Goal: Task Accomplishment & Management: Manage account settings

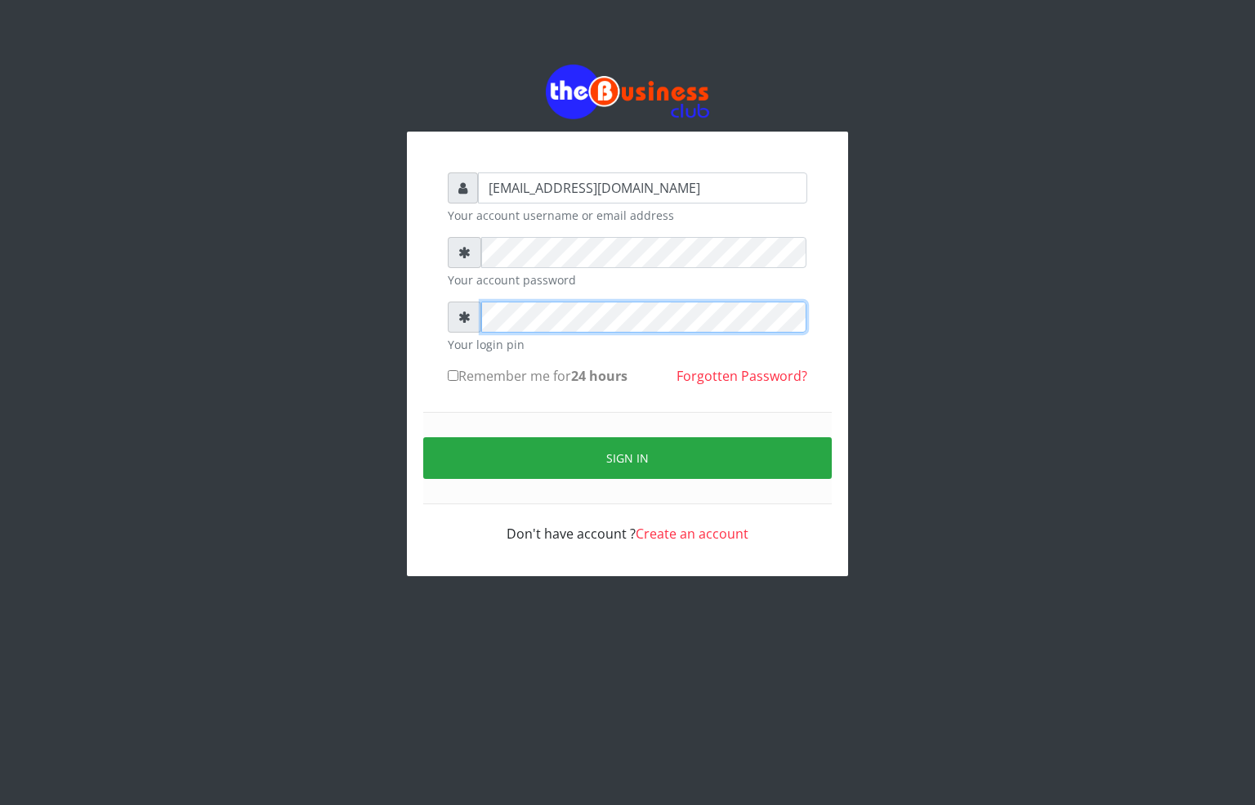
click at [338, 324] on div "[EMAIL_ADDRESS][DOMAIN_NAME] Your account username or email address Your accoun…" at bounding box center [628, 320] width 932 height 641
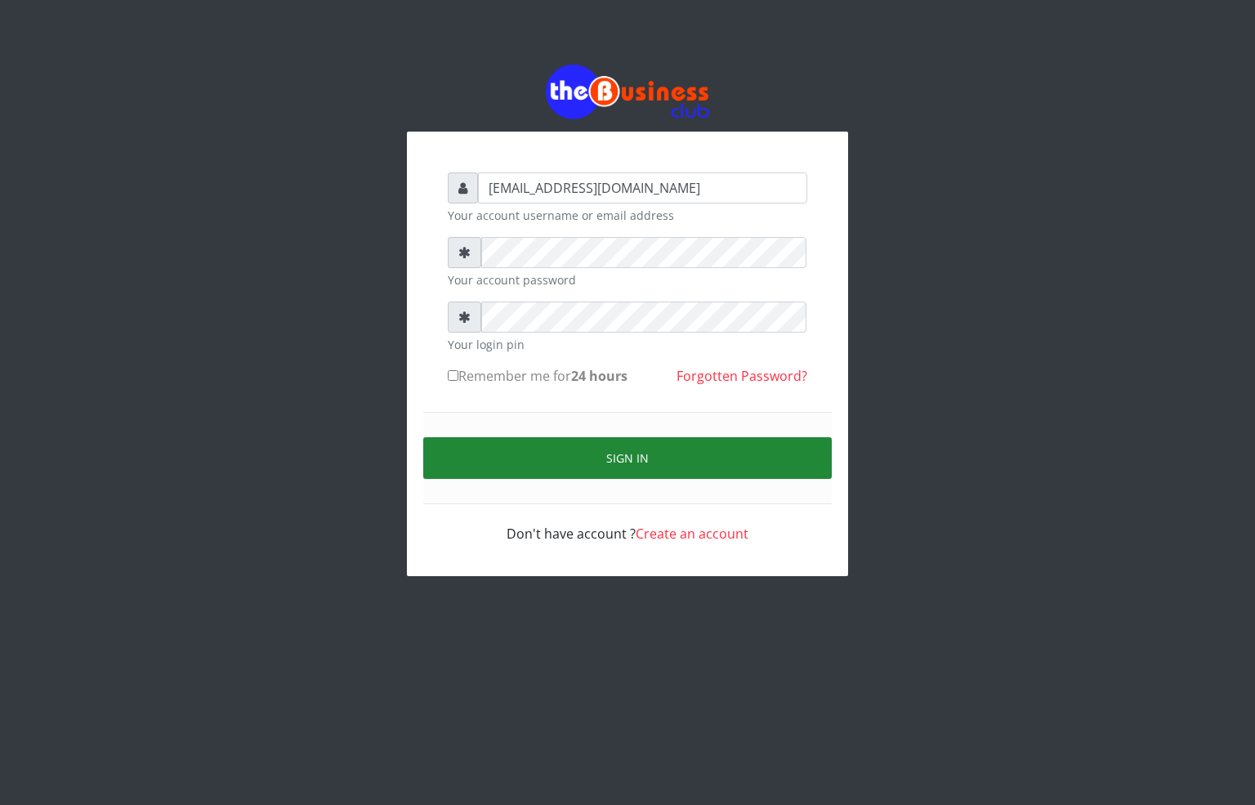
click at [556, 469] on button "Sign in" at bounding box center [627, 458] width 409 height 42
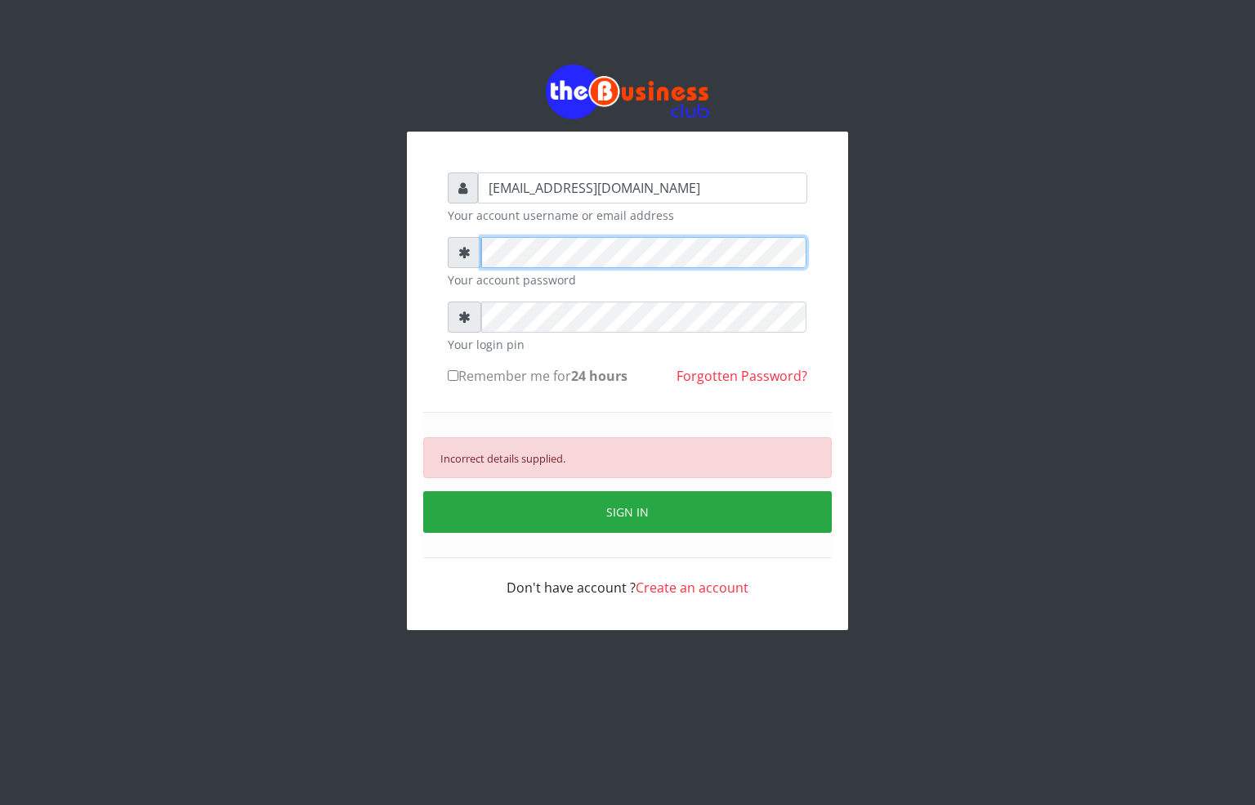
click at [441, 244] on div "[EMAIL_ADDRESS][DOMAIN_NAME] Your account username or email address Your accoun…" at bounding box center [627, 385] width 392 height 458
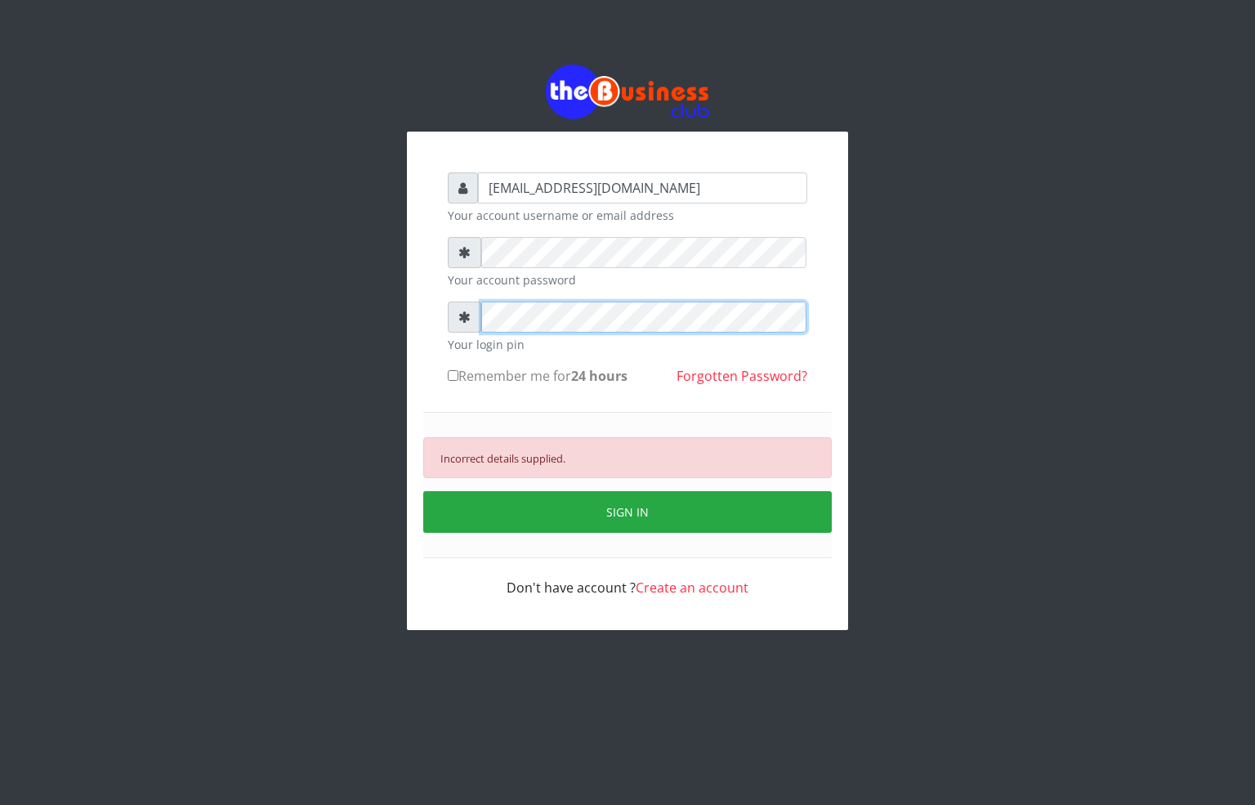
click at [437, 328] on div "[EMAIL_ADDRESS][DOMAIN_NAME] Your account username or email address Your accoun…" at bounding box center [627, 385] width 392 height 458
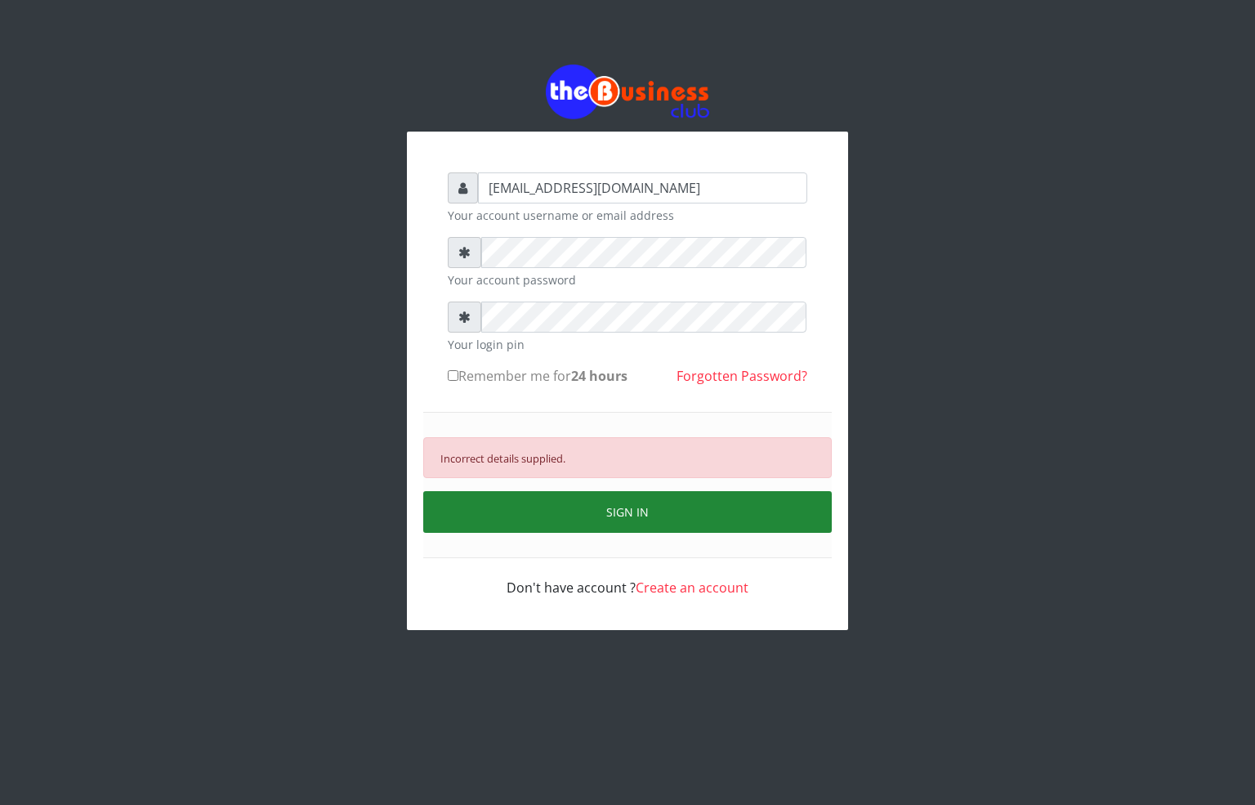
click at [534, 503] on button "SIGN IN" at bounding box center [627, 512] width 409 height 42
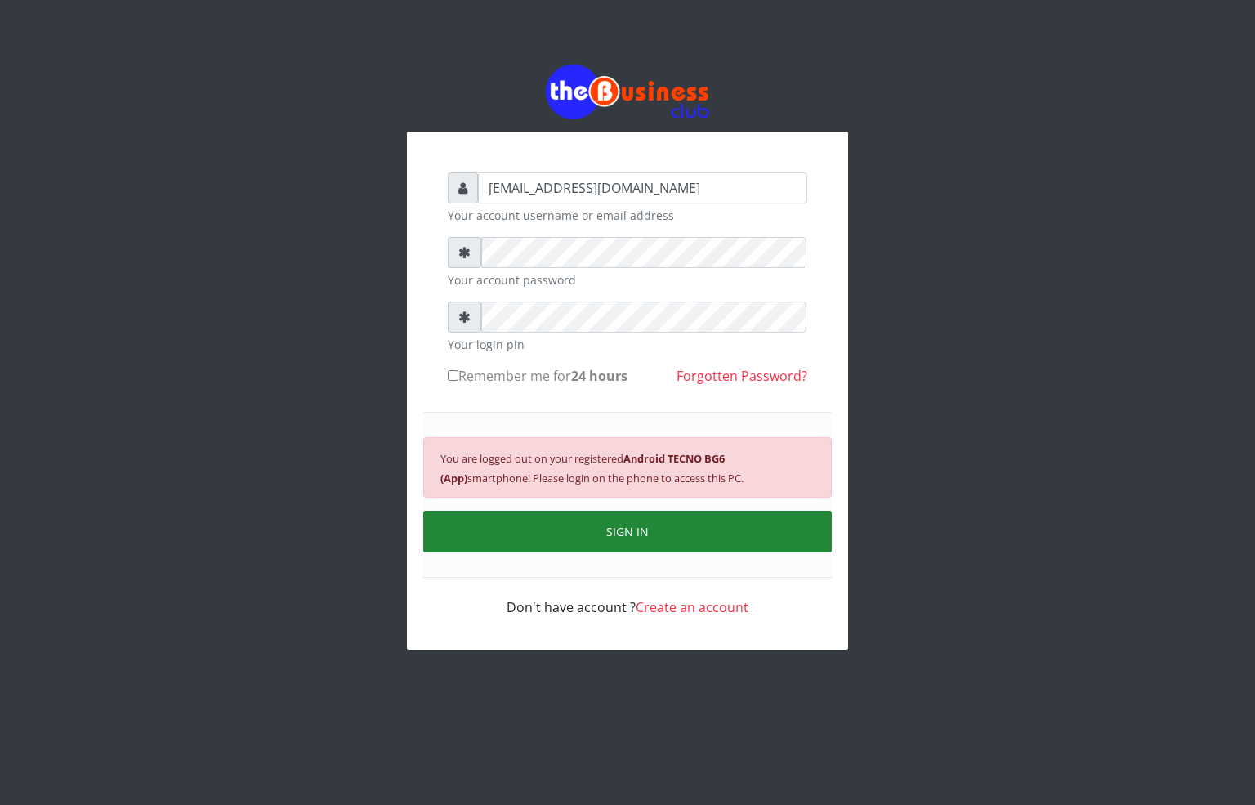
click at [534, 516] on button "SIGN IN" at bounding box center [627, 532] width 409 height 42
click at [650, 533] on button "SIGN IN" at bounding box center [627, 532] width 409 height 42
click at [570, 542] on button "SIGN IN" at bounding box center [627, 532] width 409 height 42
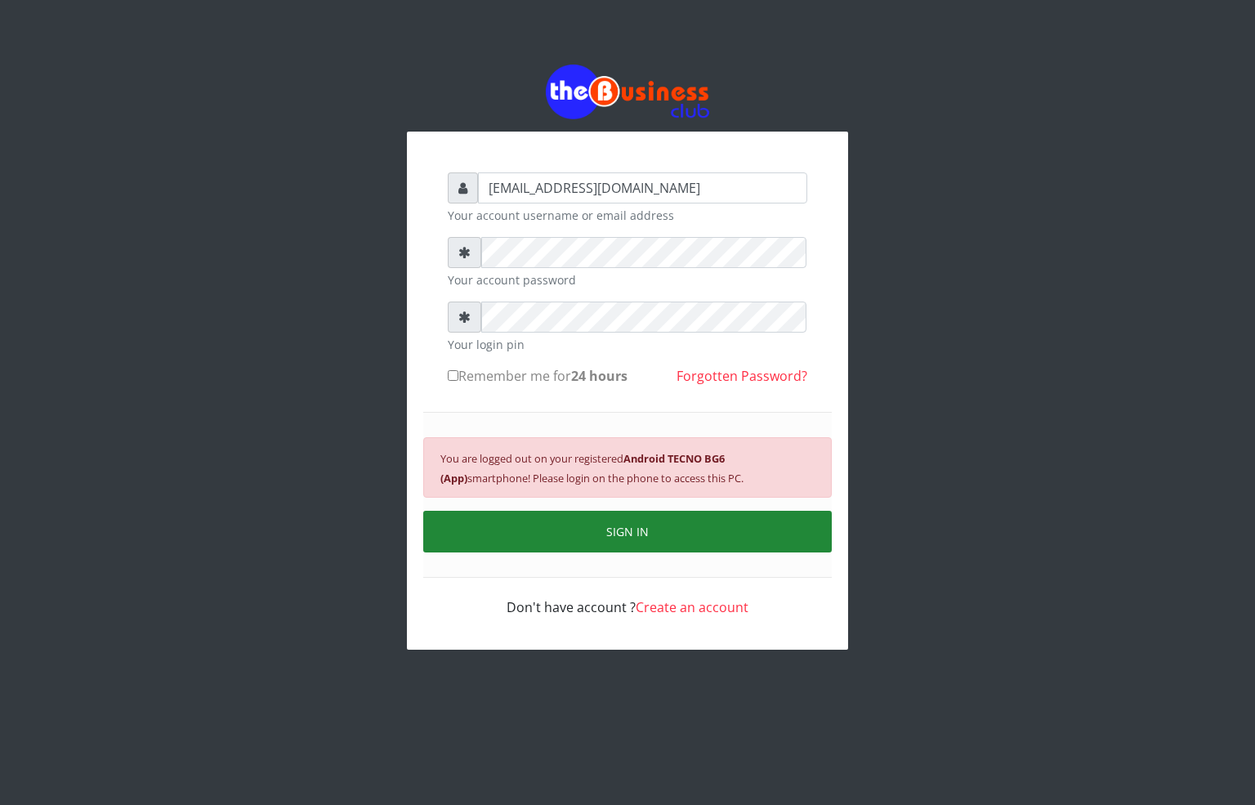
click at [645, 516] on button "SIGN IN" at bounding box center [627, 532] width 409 height 42
click at [641, 525] on button "SIGN IN" at bounding box center [627, 532] width 409 height 42
click at [650, 522] on button "SIGN IN" at bounding box center [627, 532] width 409 height 42
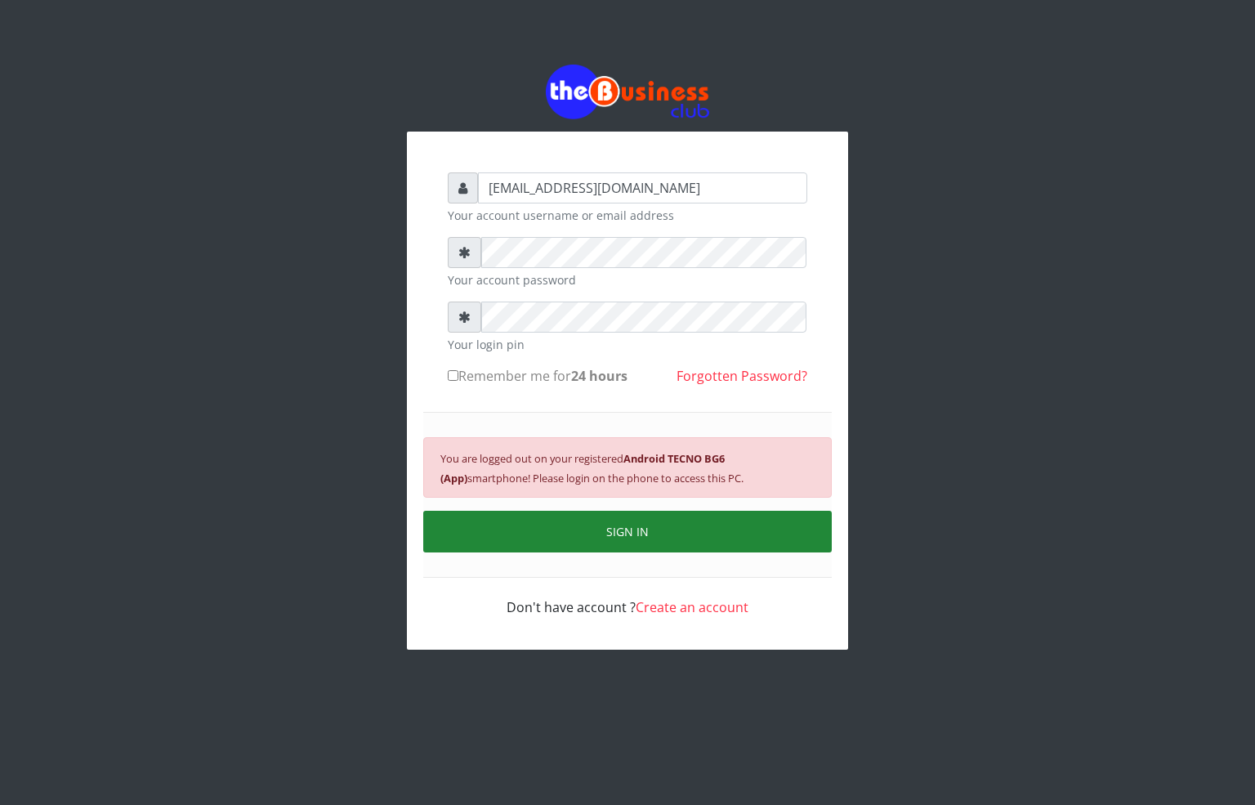
click at [604, 547] on button "SIGN IN" at bounding box center [627, 532] width 409 height 42
click at [663, 544] on button "SIGN IN" at bounding box center [627, 532] width 409 height 42
click at [670, 525] on button "SIGN IN" at bounding box center [627, 532] width 409 height 42
click at [630, 547] on button "SIGN IN" at bounding box center [627, 532] width 409 height 42
